Goal: Task Accomplishment & Management: Manage account settings

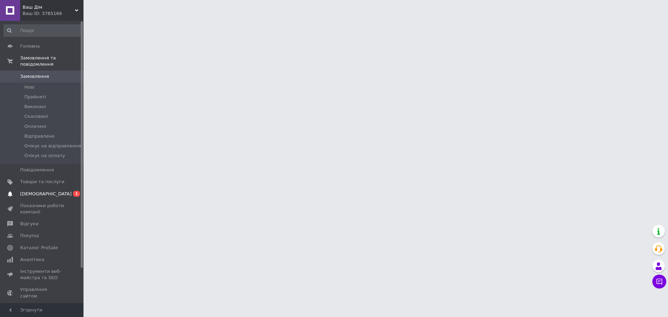
click at [50, 191] on span "[DEMOGRAPHIC_DATA]" at bounding box center [42, 194] width 44 height 6
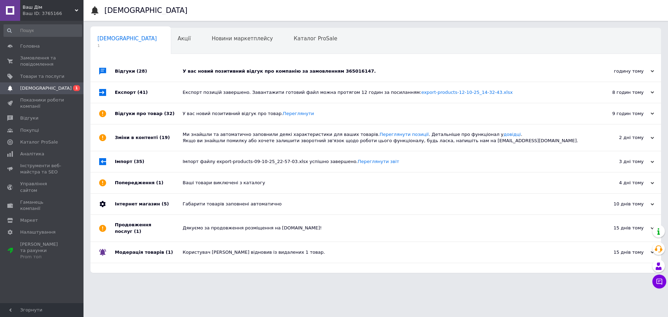
click at [256, 70] on div "У вас новий позитивний відгук про компанію за замовленням 365016147." at bounding box center [384, 71] width 402 height 6
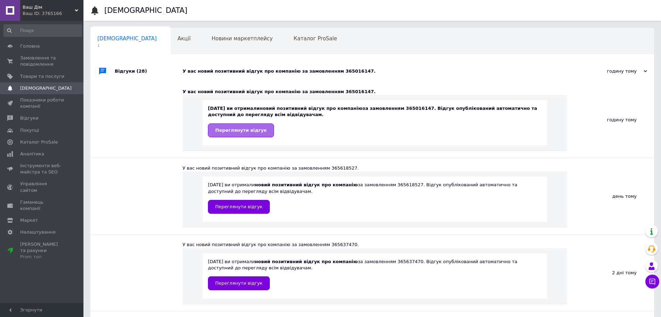
click at [249, 130] on span "Переглянути відгук" at bounding box center [240, 130] width 51 height 5
click at [30, 58] on span "Замовлення та повідомлення" at bounding box center [42, 61] width 44 height 13
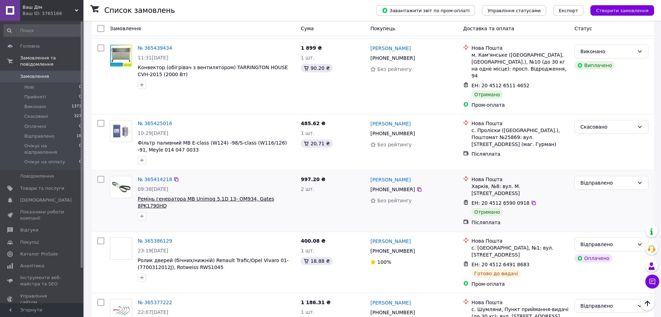
scroll to position [1087, 0]
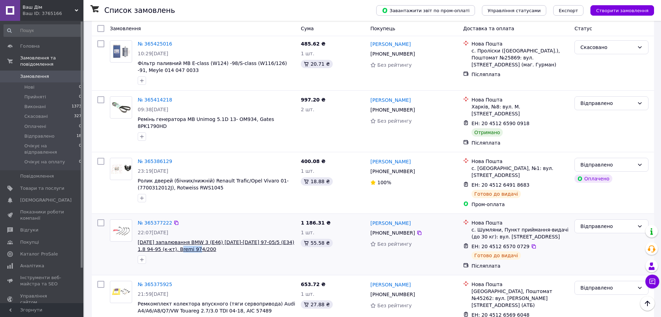
drag, startPoint x: 183, startPoint y: 203, endPoint x: 160, endPoint y: 203, distance: 22.3
click at [160, 239] on span "[DATE] запалювання BMW 3 (E46) [DATE]-[DATE] 97-05/5 (E34) 1.8 94-95 (к-кт), Br…" at bounding box center [217, 246] width 158 height 14
copy span "974/200"
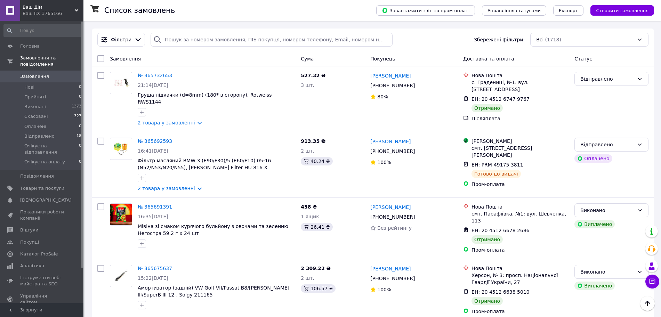
scroll to position [0, 0]
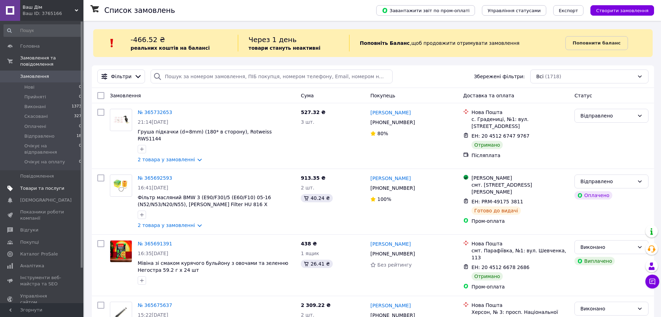
click at [44, 183] on link "Товари та послуги" at bounding box center [43, 189] width 86 height 12
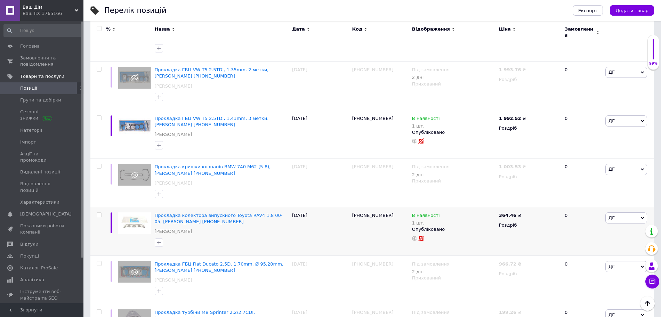
scroll to position [1739, 0]
